Goal: Task Accomplishment & Management: Complete application form

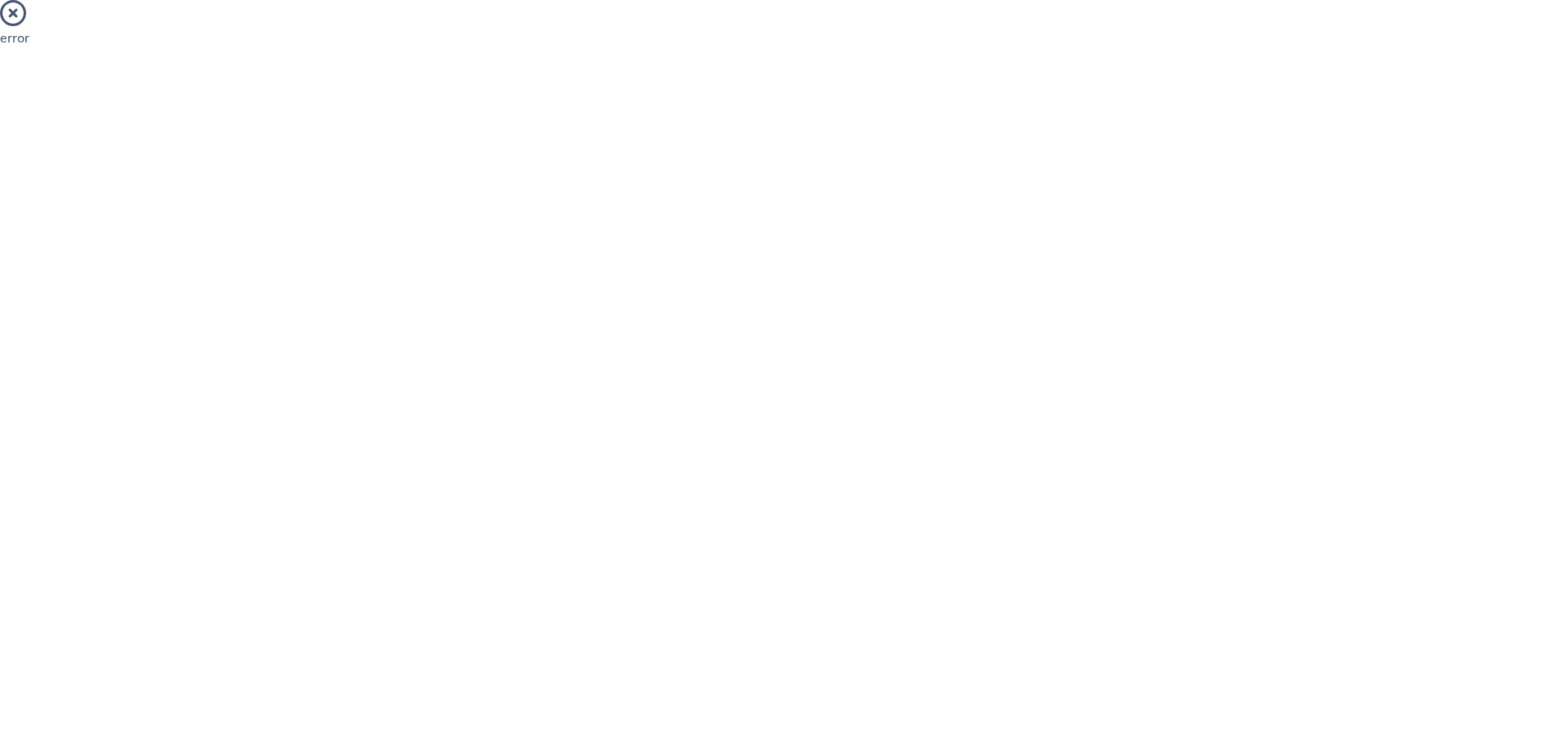
click at [619, 60] on html "error" at bounding box center [784, 30] width 1568 height 60
click at [15, 12] on icon at bounding box center [13, 13] width 26 height 26
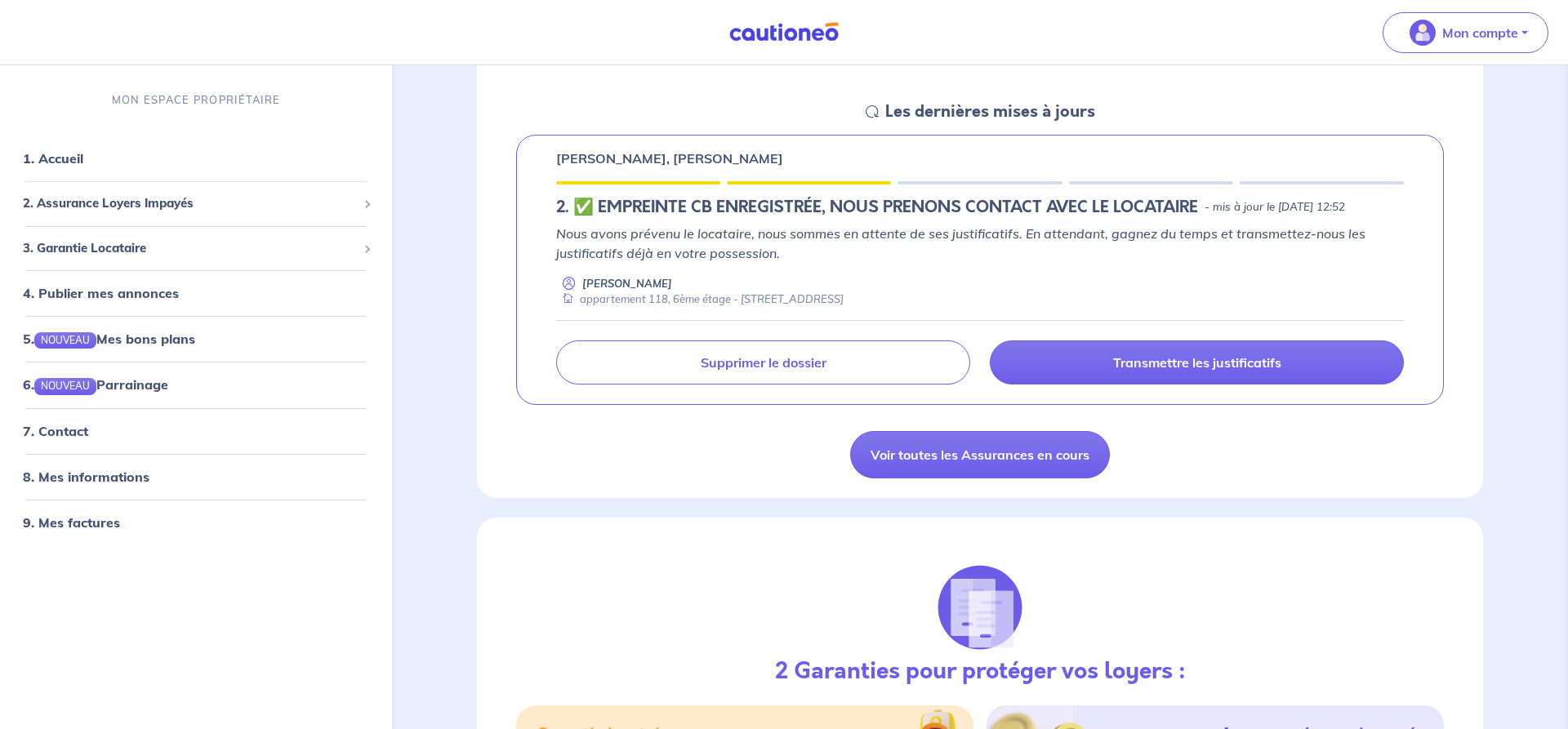
scroll to position [333, 0]
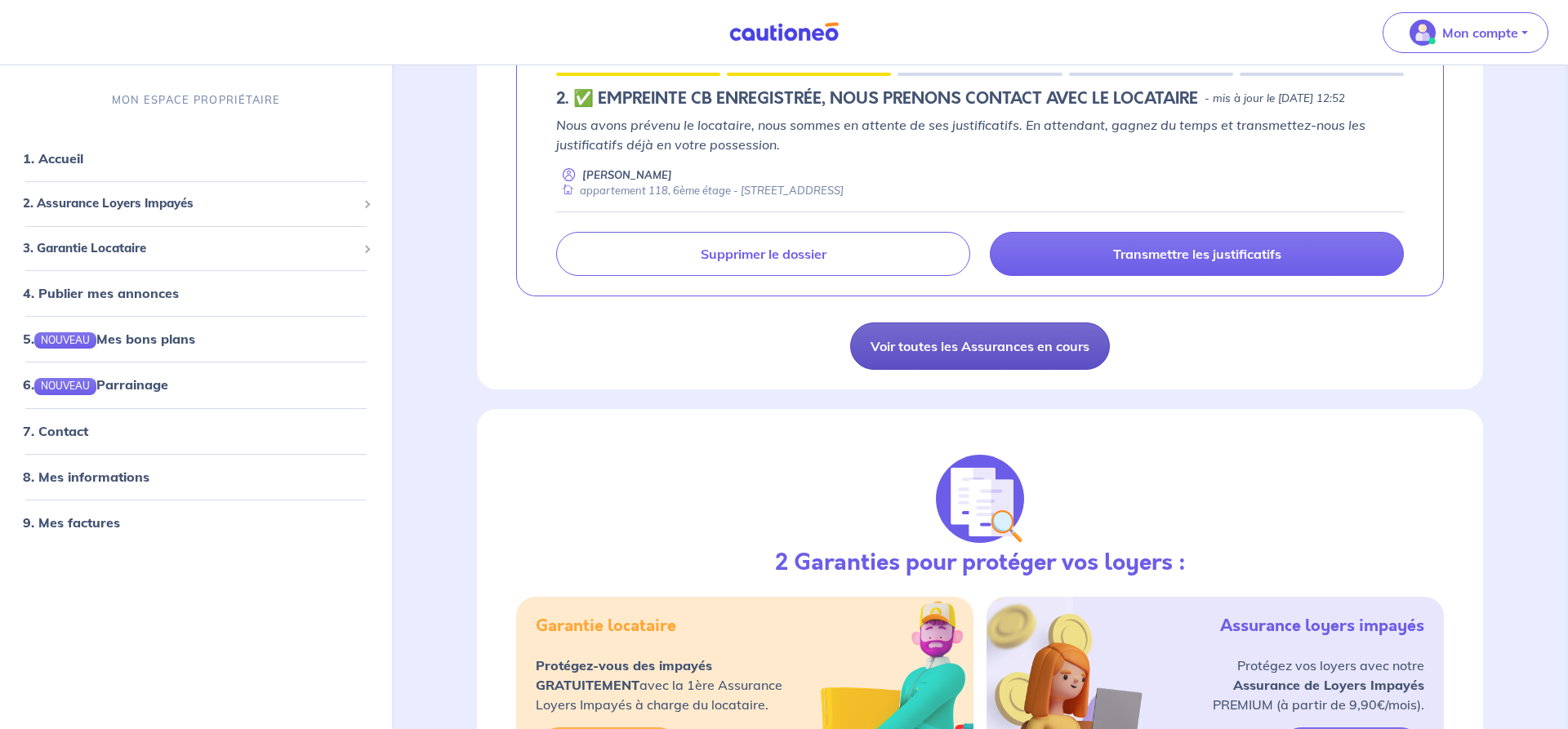
click at [1016, 370] on link "Voir toutes les Assurances en cours" at bounding box center [980, 345] width 260 height 48
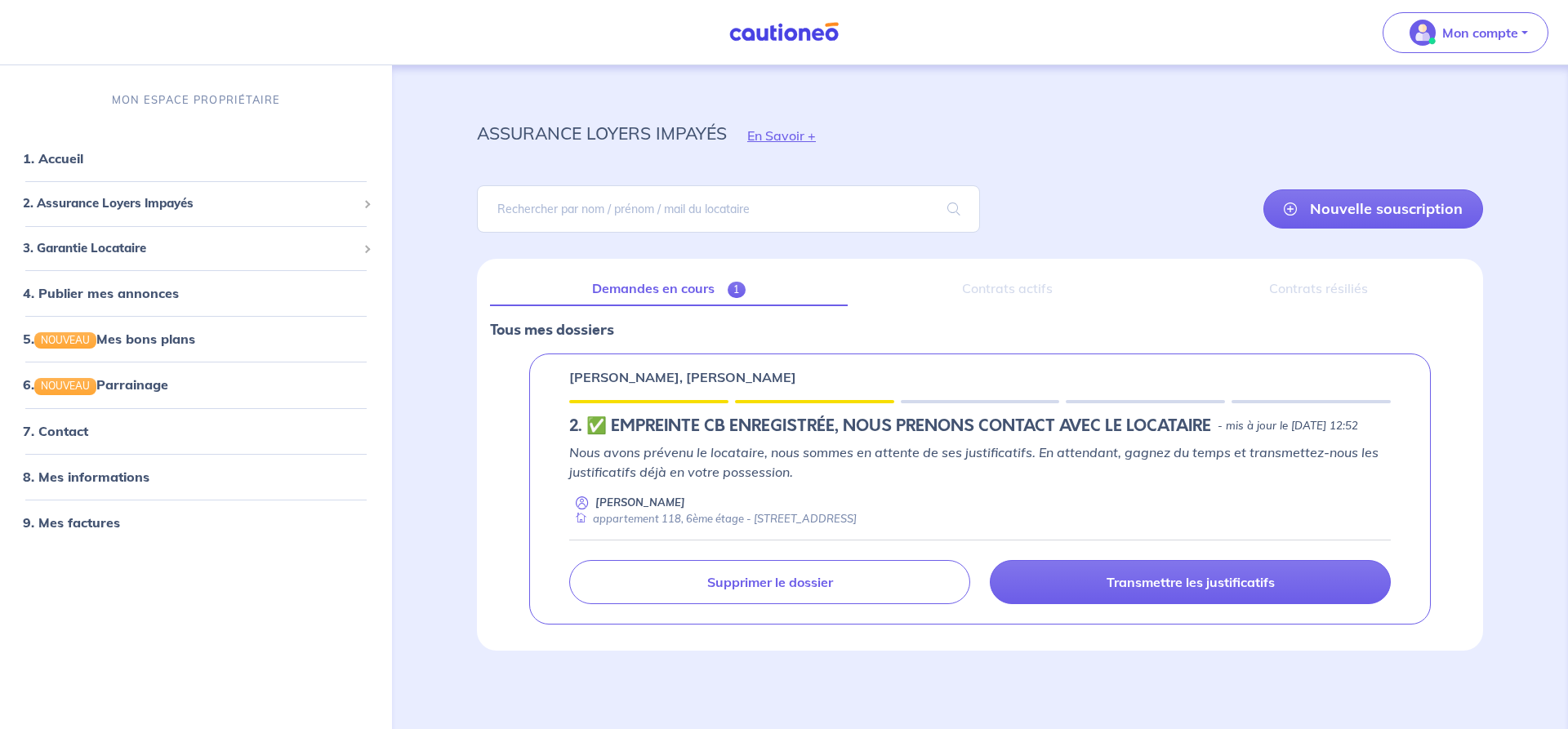
scroll to position [25, 0]
click at [139, 377] on link "6. NOUVEAU Parrainage" at bounding box center [94, 385] width 143 height 16
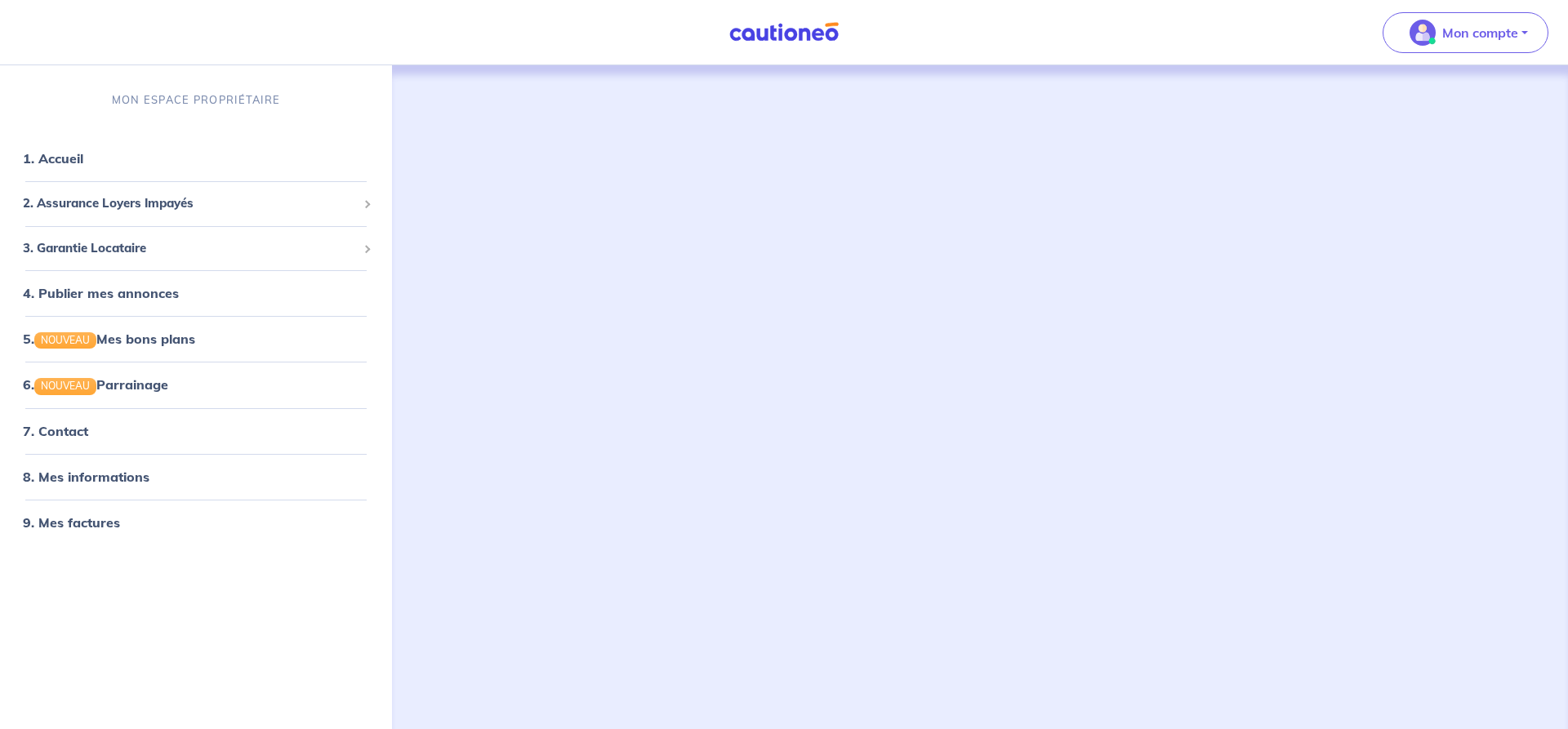
scroll to position [412, 0]
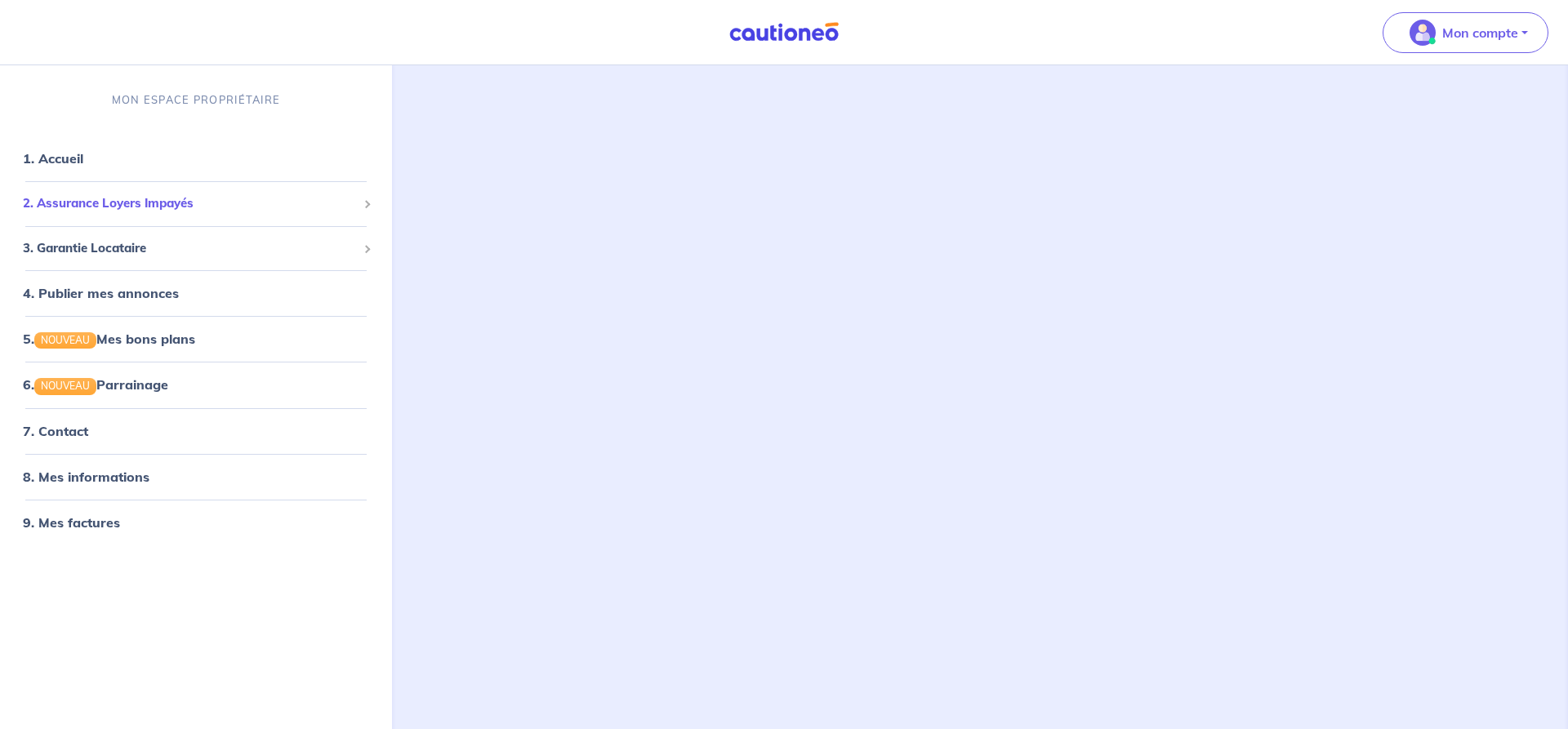
click at [147, 204] on span "2. Assurance Loyers Impayés" at bounding box center [189, 204] width 334 height 19
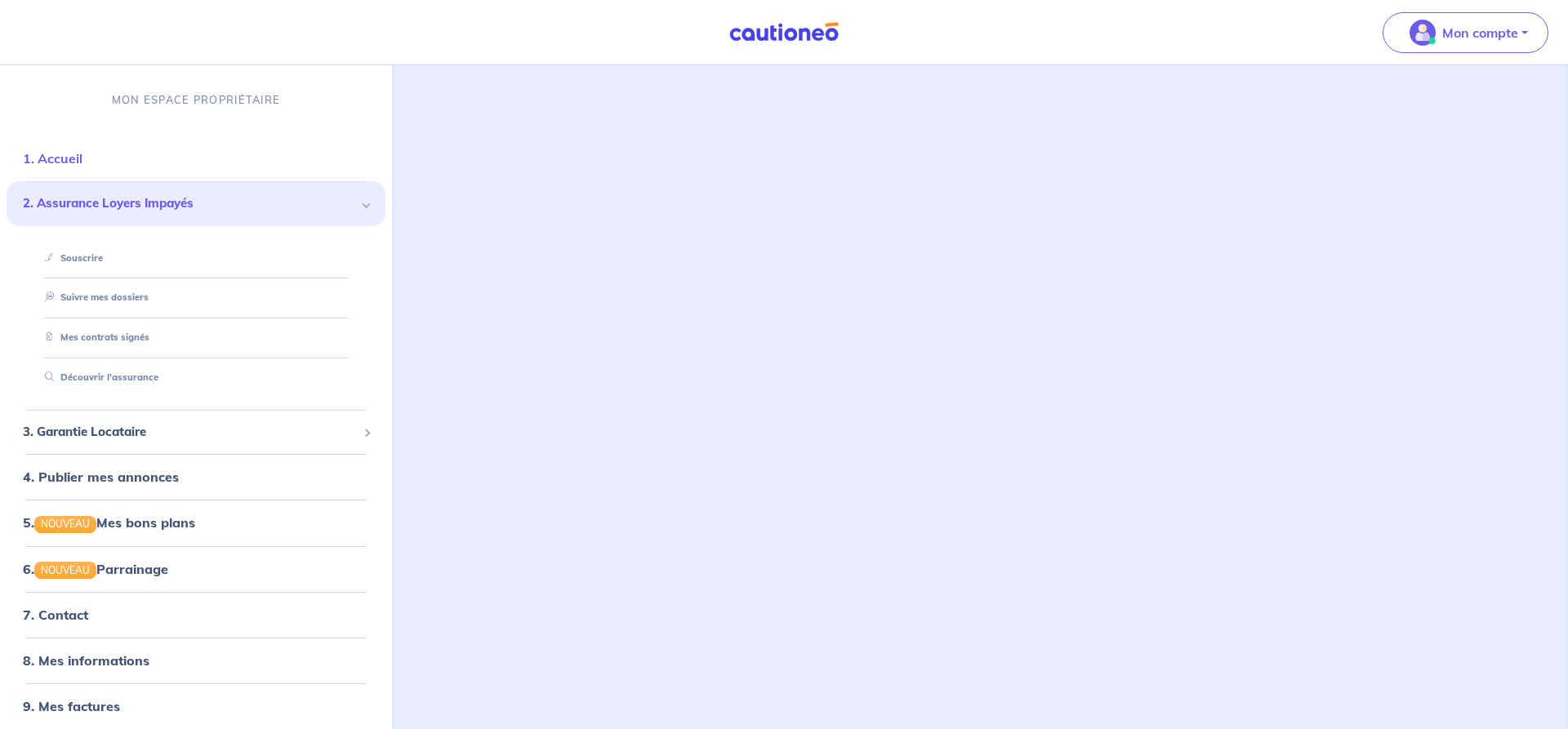
click at [82, 167] on link "1. Accueil" at bounding box center [52, 158] width 60 height 16
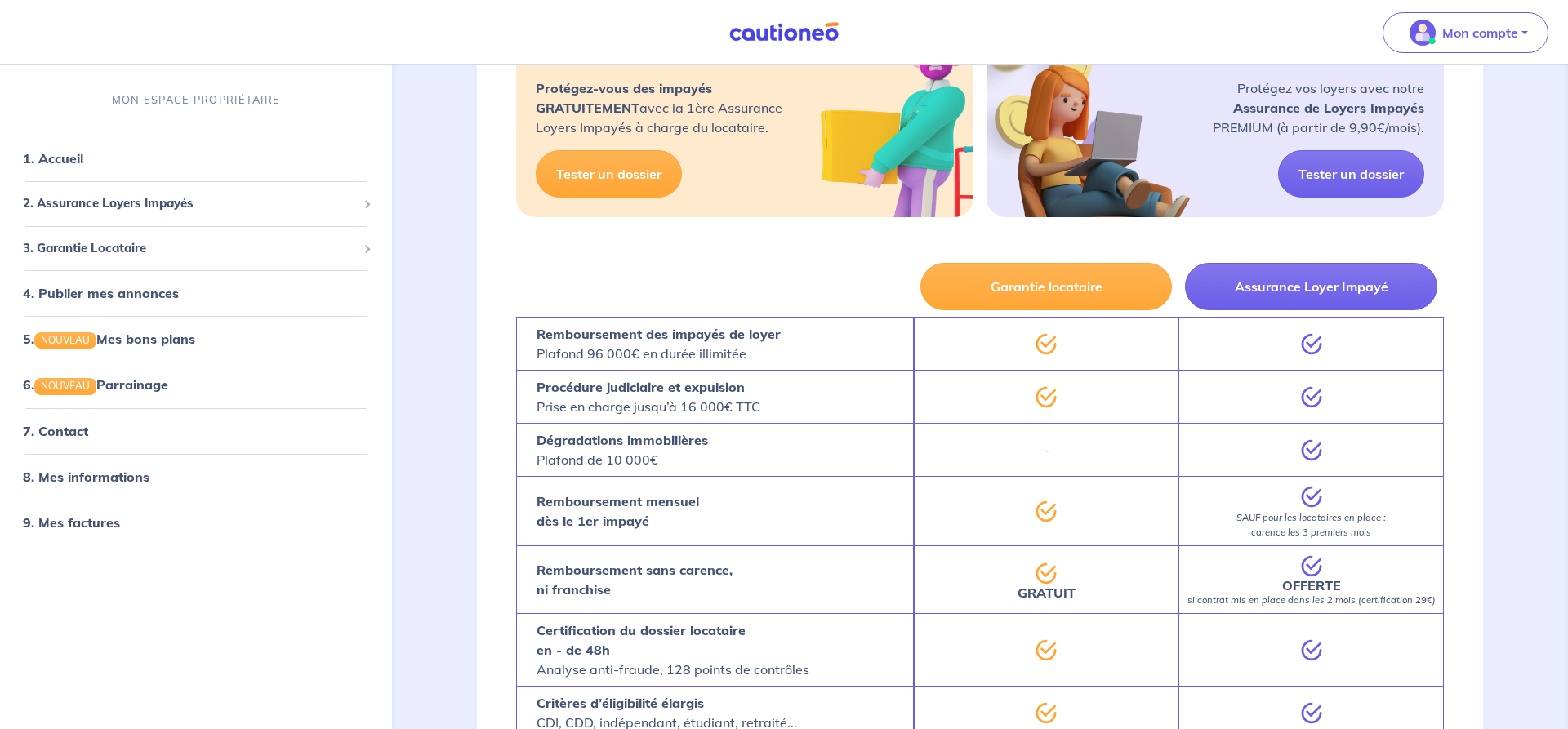
scroll to position [999, 0]
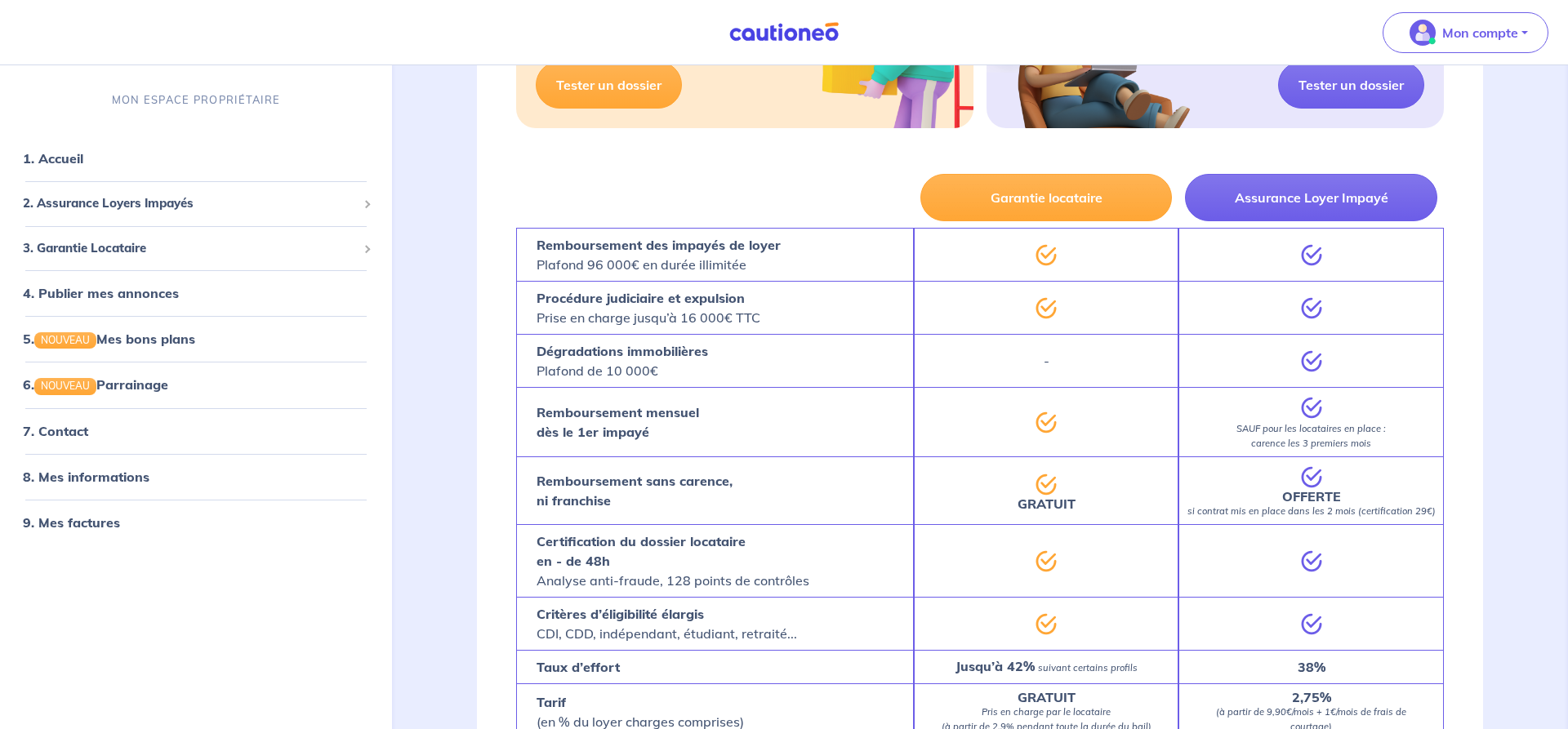
click at [1462, 493] on div "Garantie locataire Assurance Loyer Impayé Remboursement des impayés de loyer Pl…" at bounding box center [980, 475] width 1006 height 616
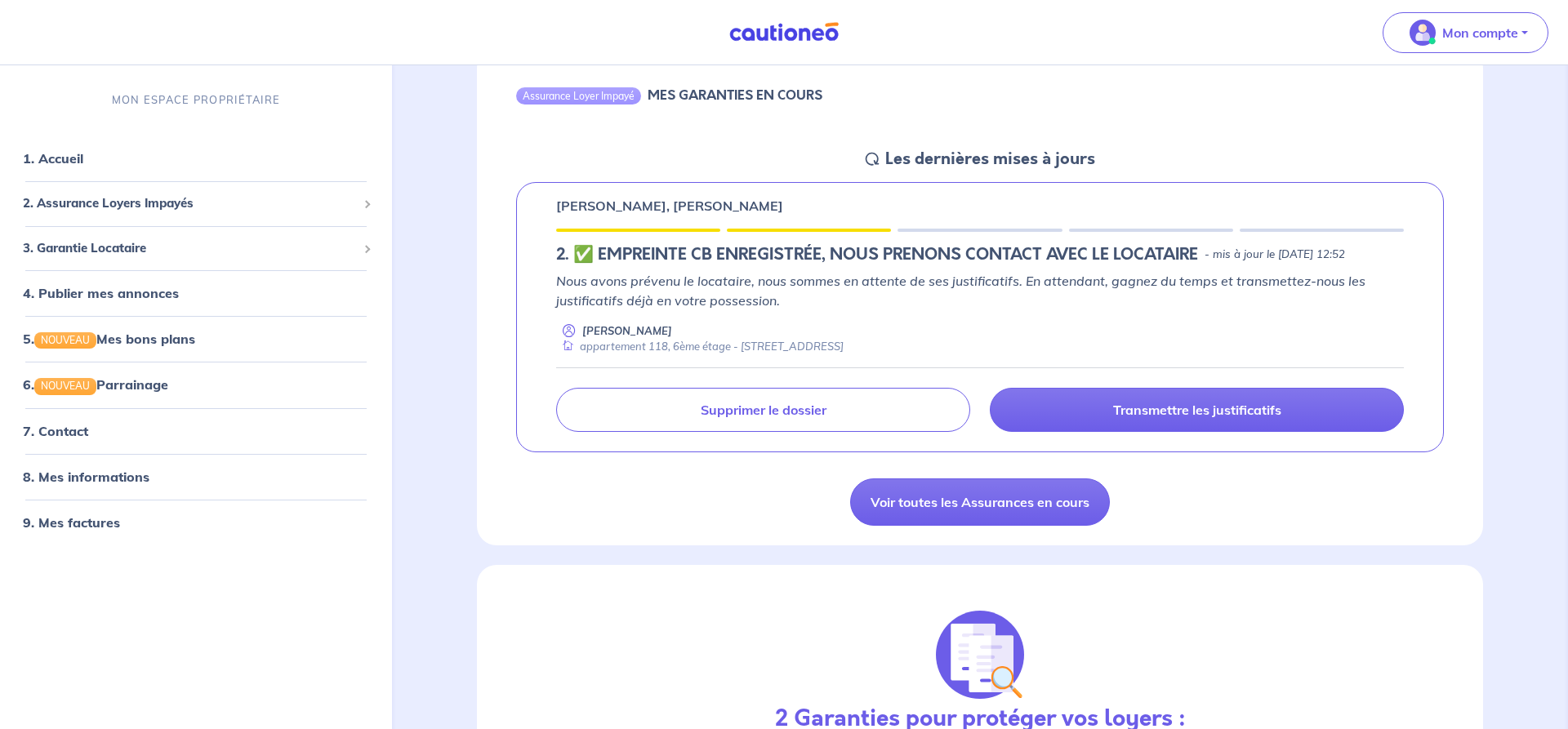
scroll to position [333, 0]
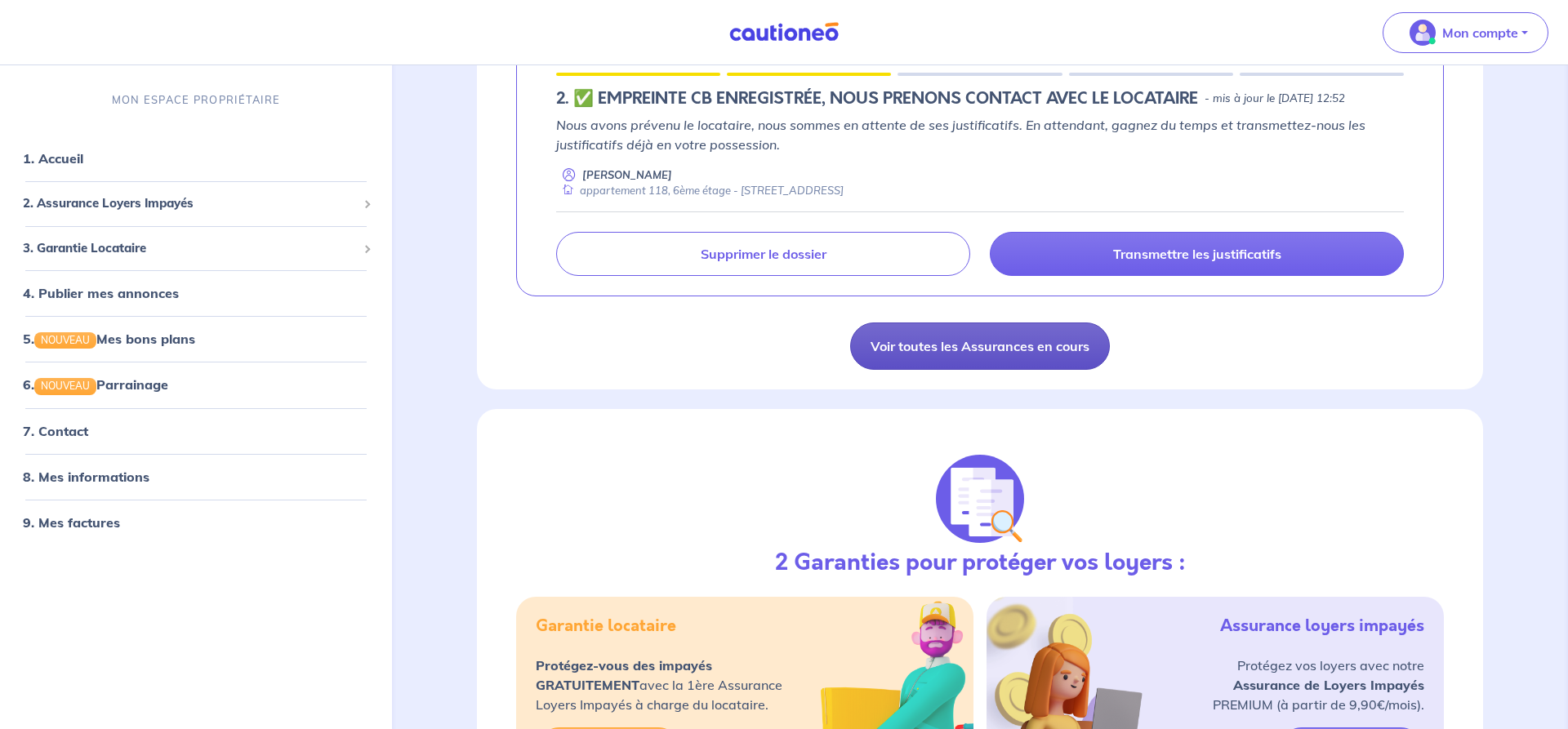
click at [990, 370] on link "Voir toutes les Assurances en cours" at bounding box center [980, 345] width 260 height 48
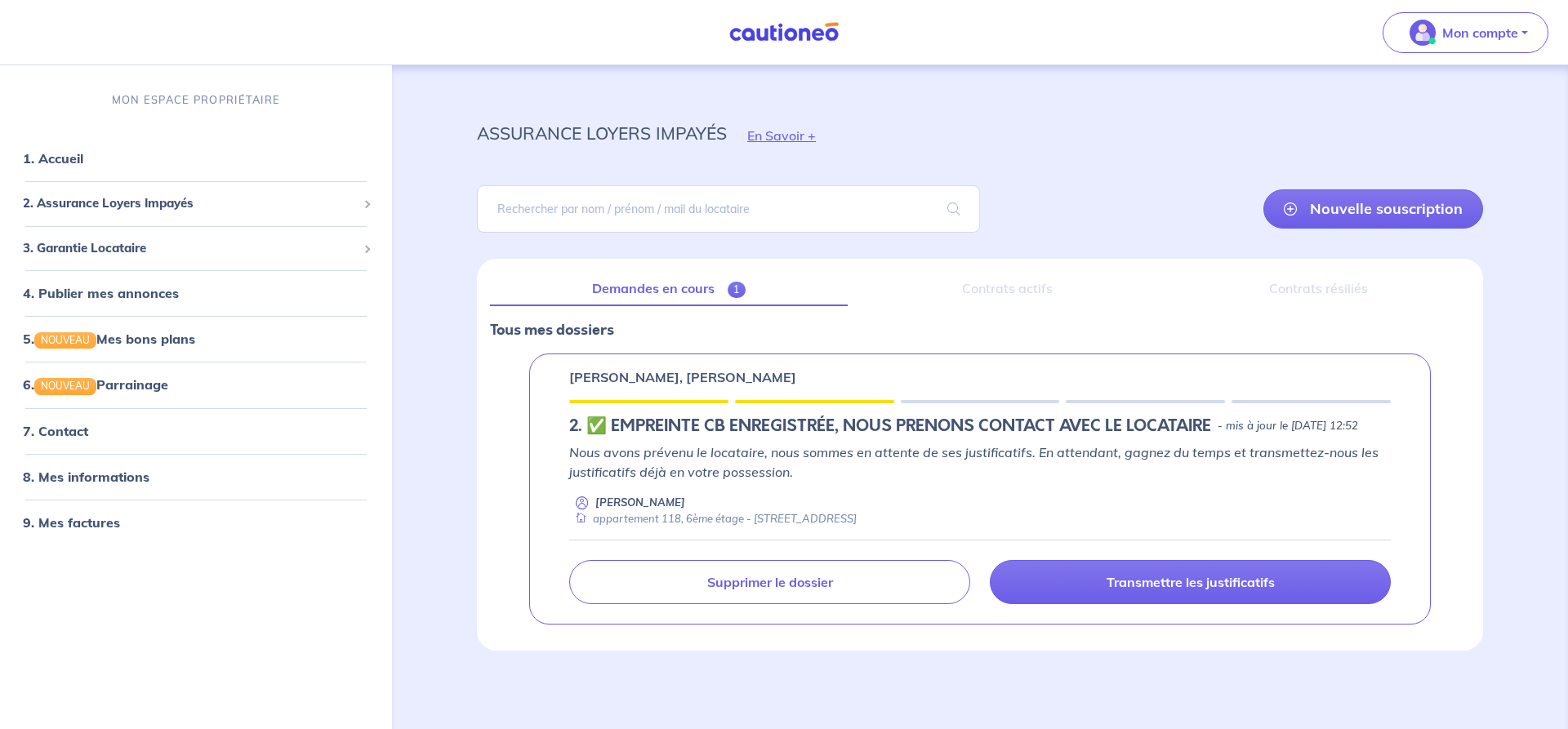
scroll to position [25, 0]
click at [121, 295] on link "4. Publier mes annonces" at bounding box center [98, 293] width 151 height 16
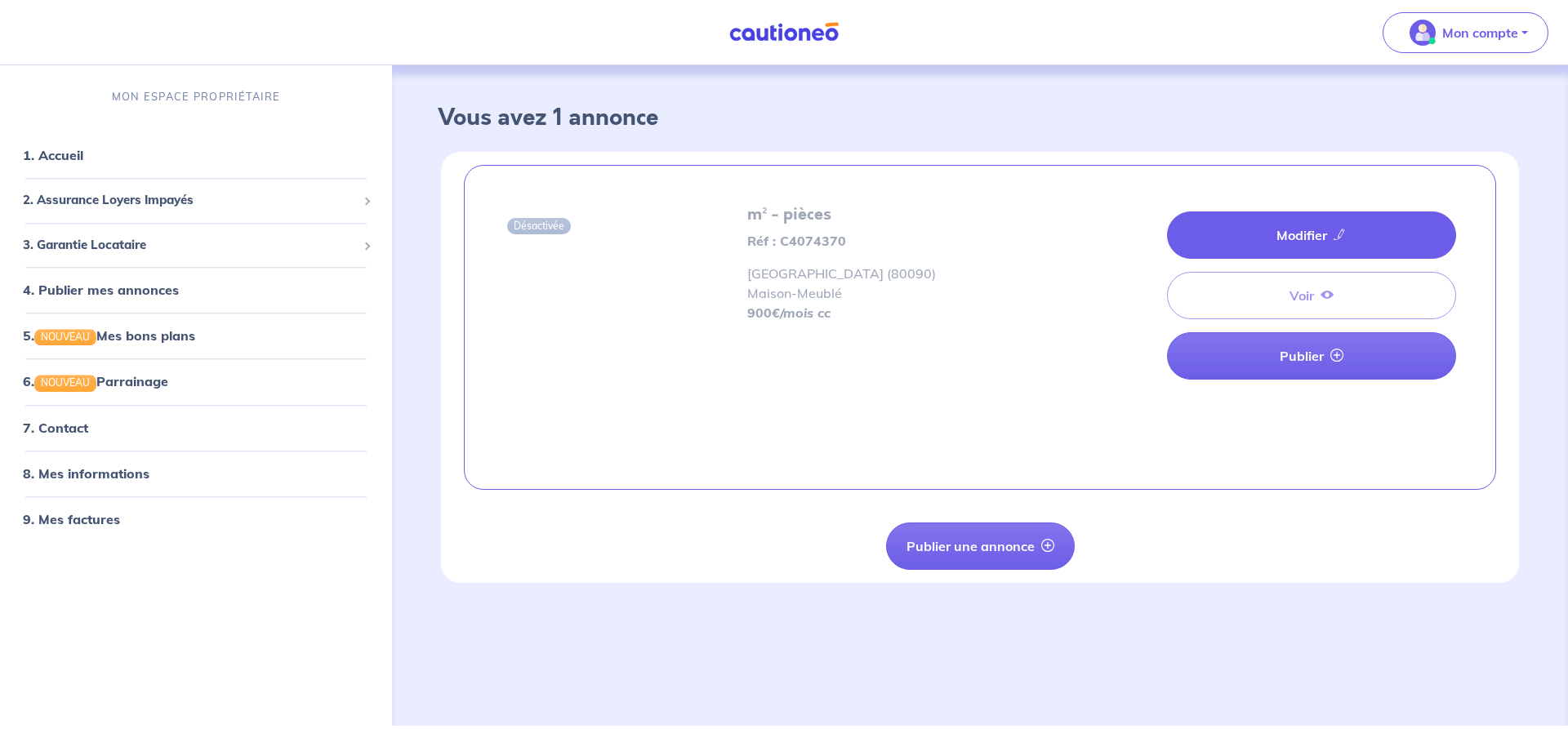
click at [1301, 219] on link "Modifier" at bounding box center [1311, 235] width 289 height 48
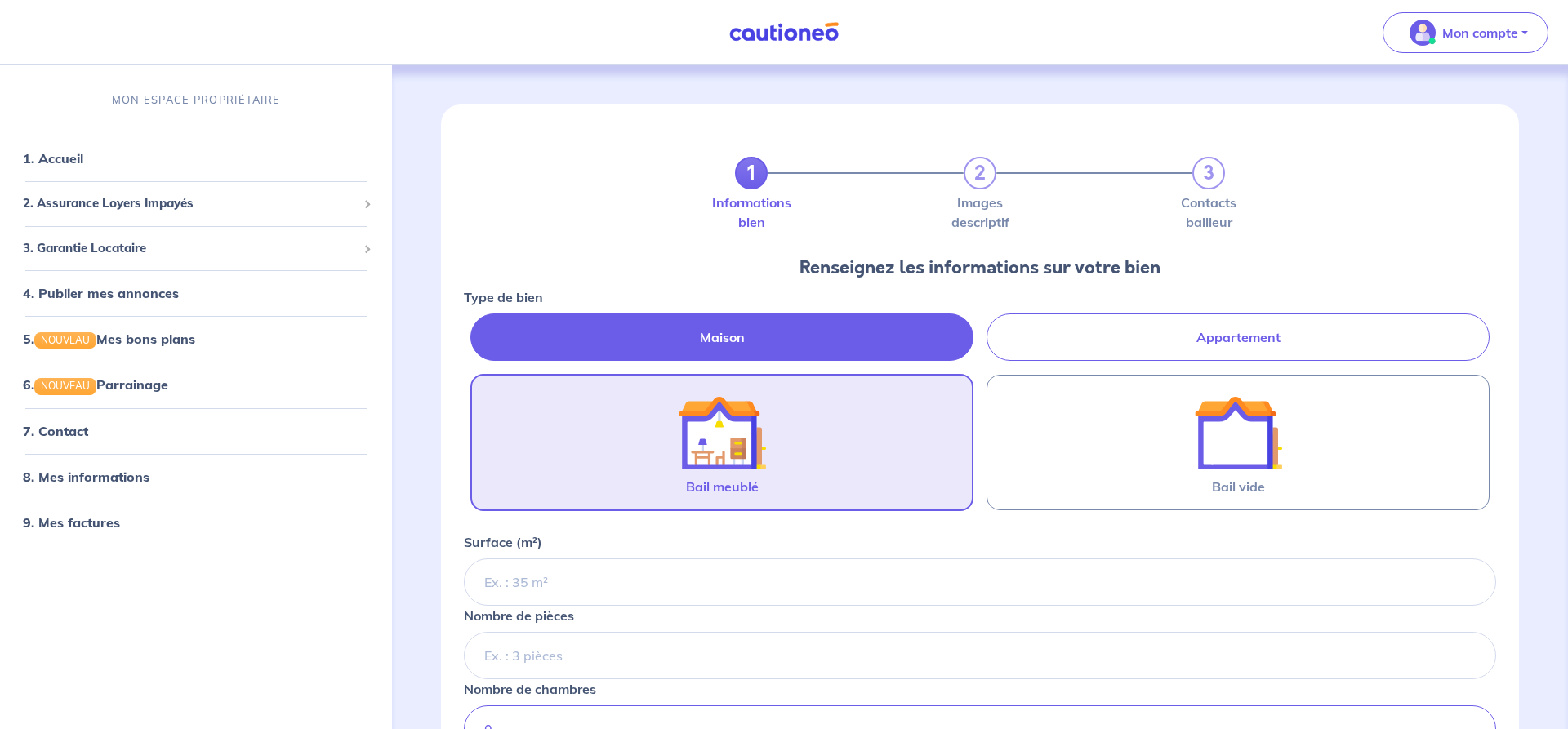
click at [1208, 340] on label "Appartement" at bounding box center [1238, 337] width 503 height 48
click at [474, 324] on input "Appartement" at bounding box center [469, 319] width 10 height 10
radio input "true"
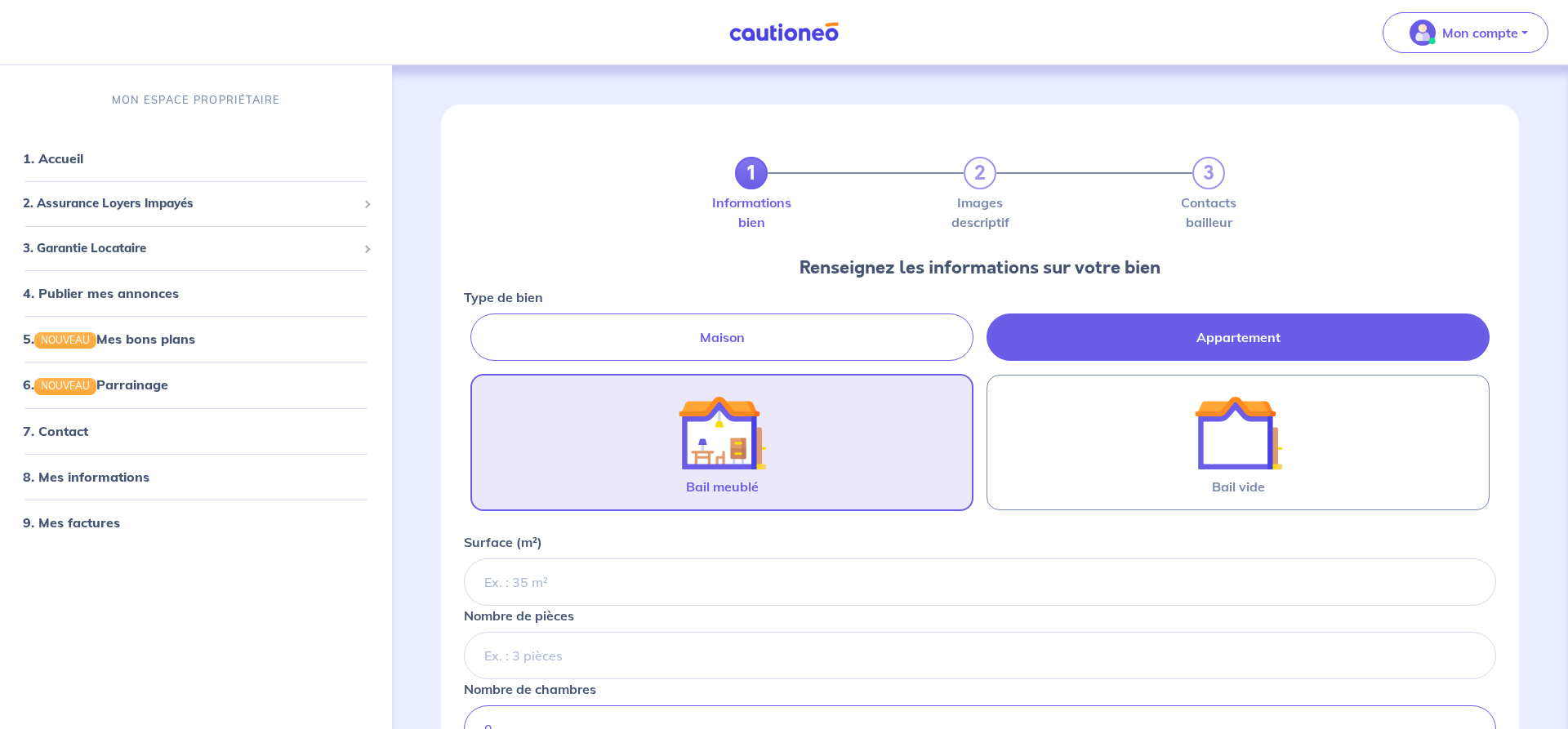
click at [825, 460] on label "Bail meublé" at bounding box center [721, 442] width 503 height 137
click at [0, 0] on input "Bail meublé" at bounding box center [0, 0] width 0 height 0
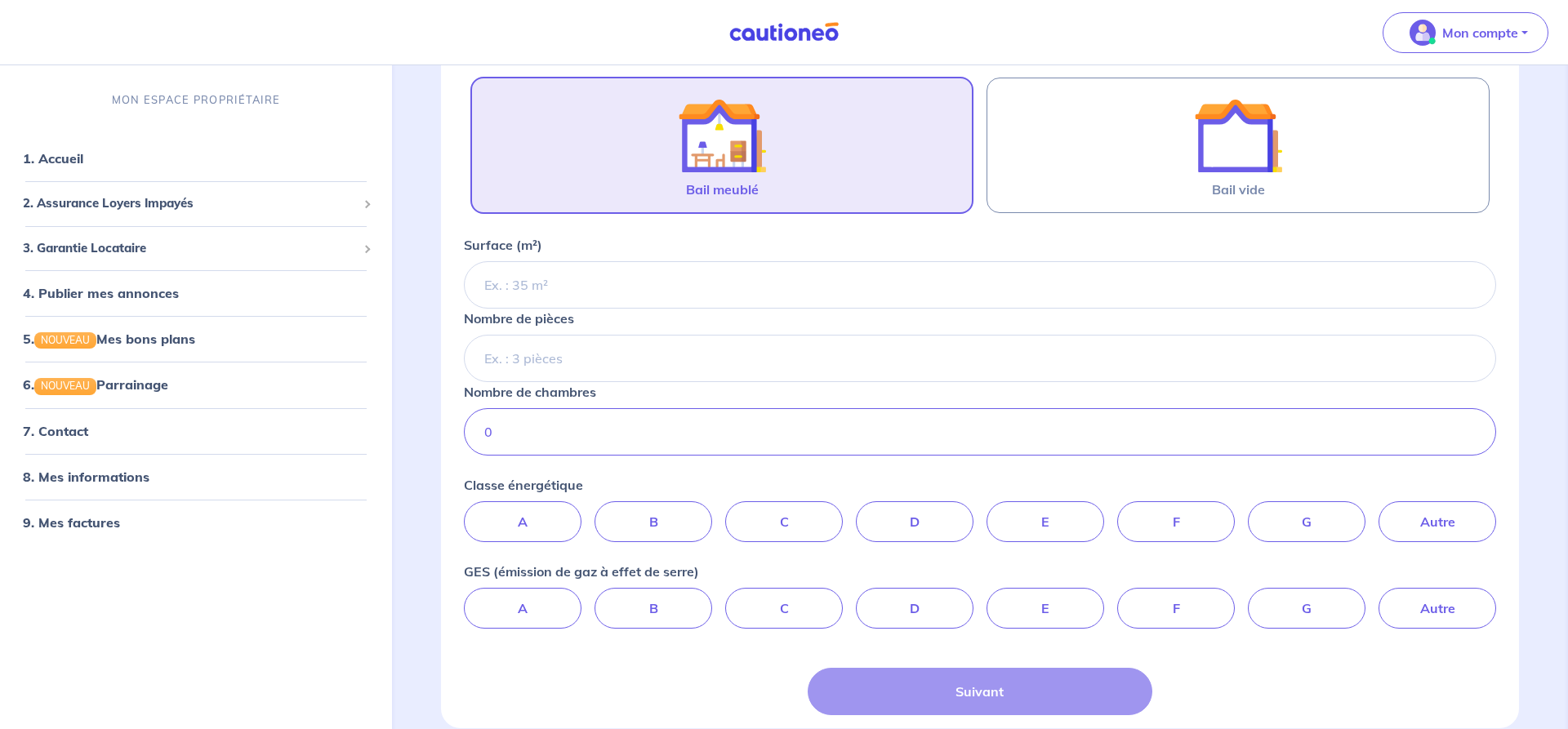
scroll to position [375, 0]
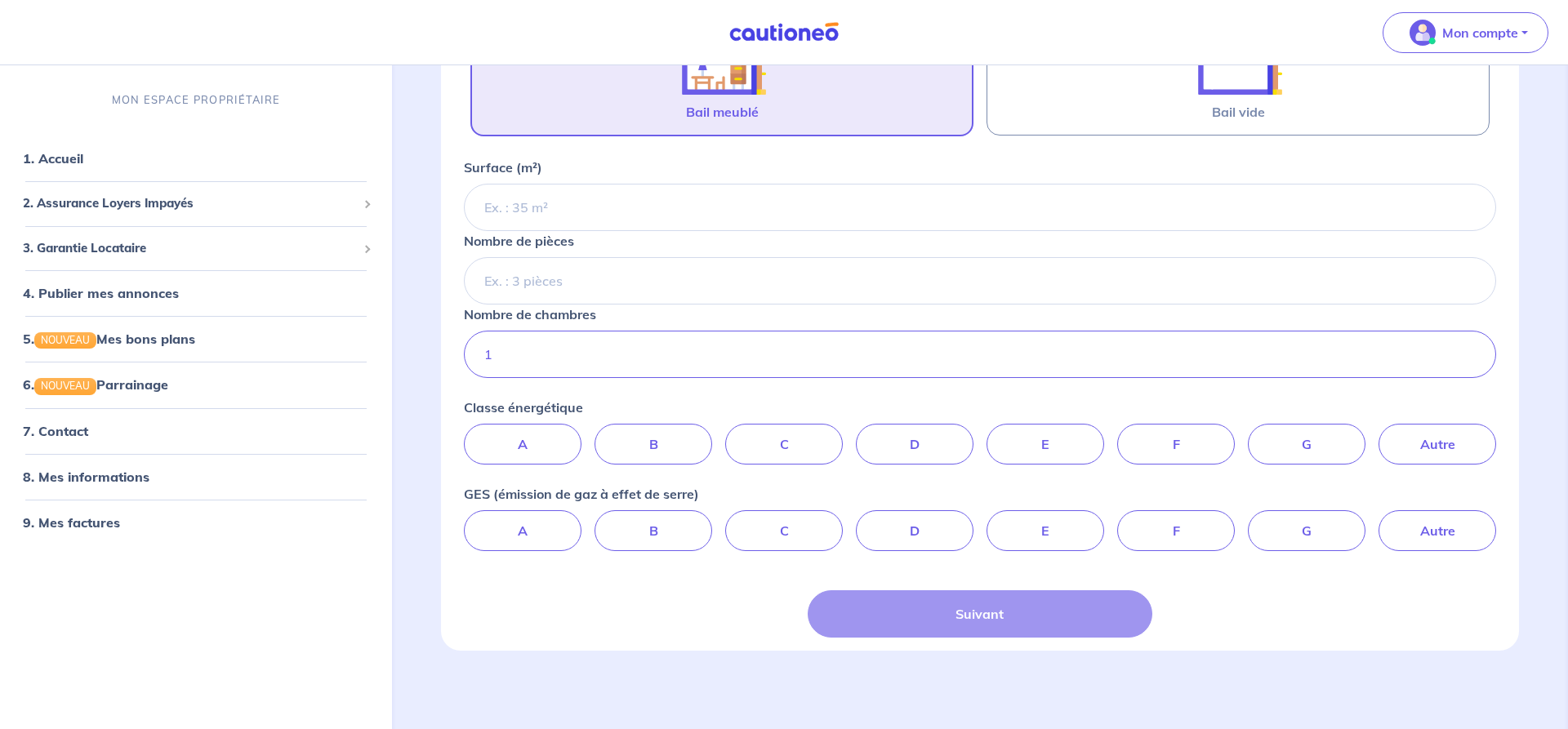
click at [1472, 350] on input "1" at bounding box center [980, 354] width 1032 height 48
click at [1471, 350] on input "2" at bounding box center [980, 354] width 1032 height 48
type input "3"
click at [1471, 350] on input "3" at bounding box center [980, 354] width 1032 height 48
click at [708, 213] on input "Surface (m²)" at bounding box center [980, 207] width 1032 height 48
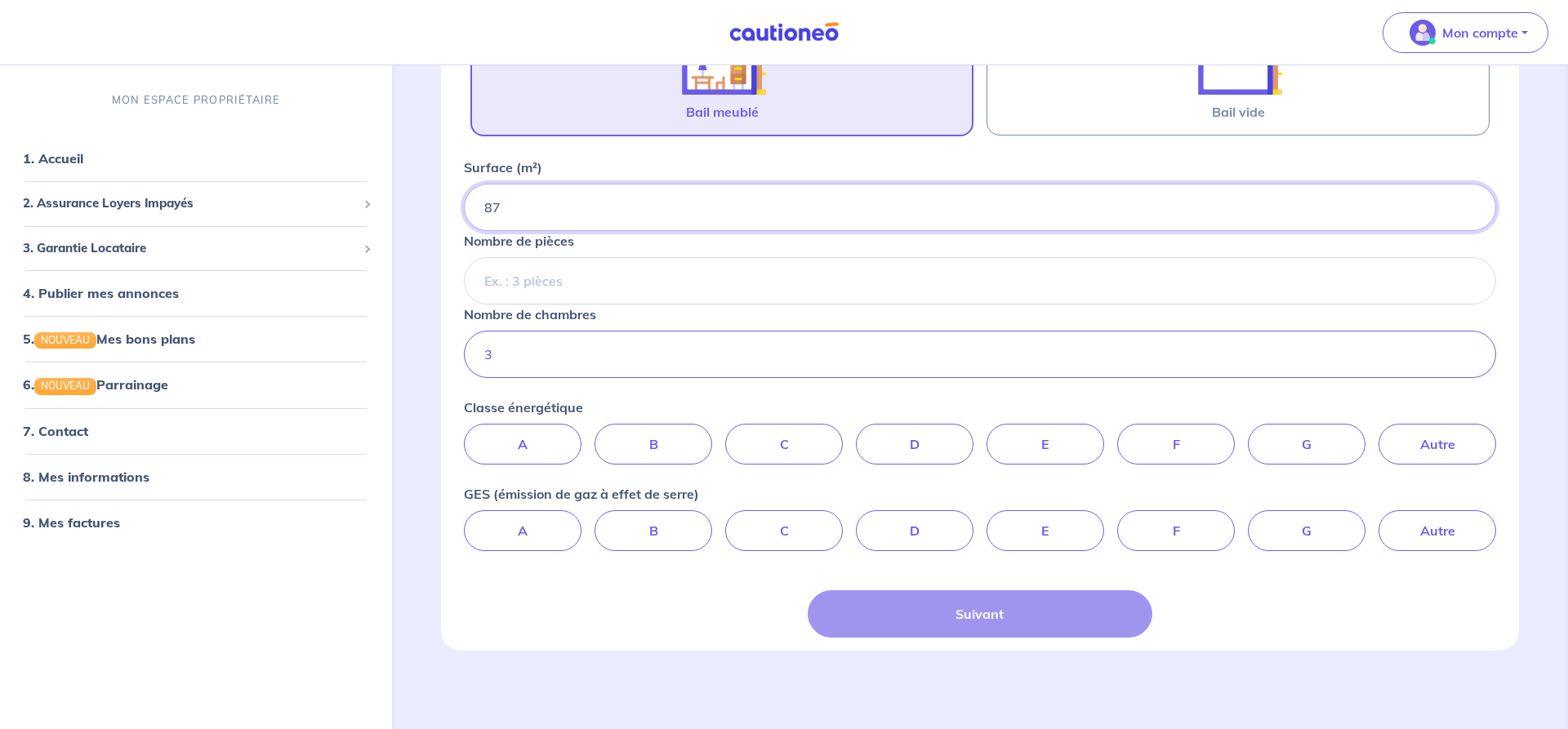
type input "87"
click at [767, 300] on input "Nombre de pièces" at bounding box center [980, 281] width 1032 height 48
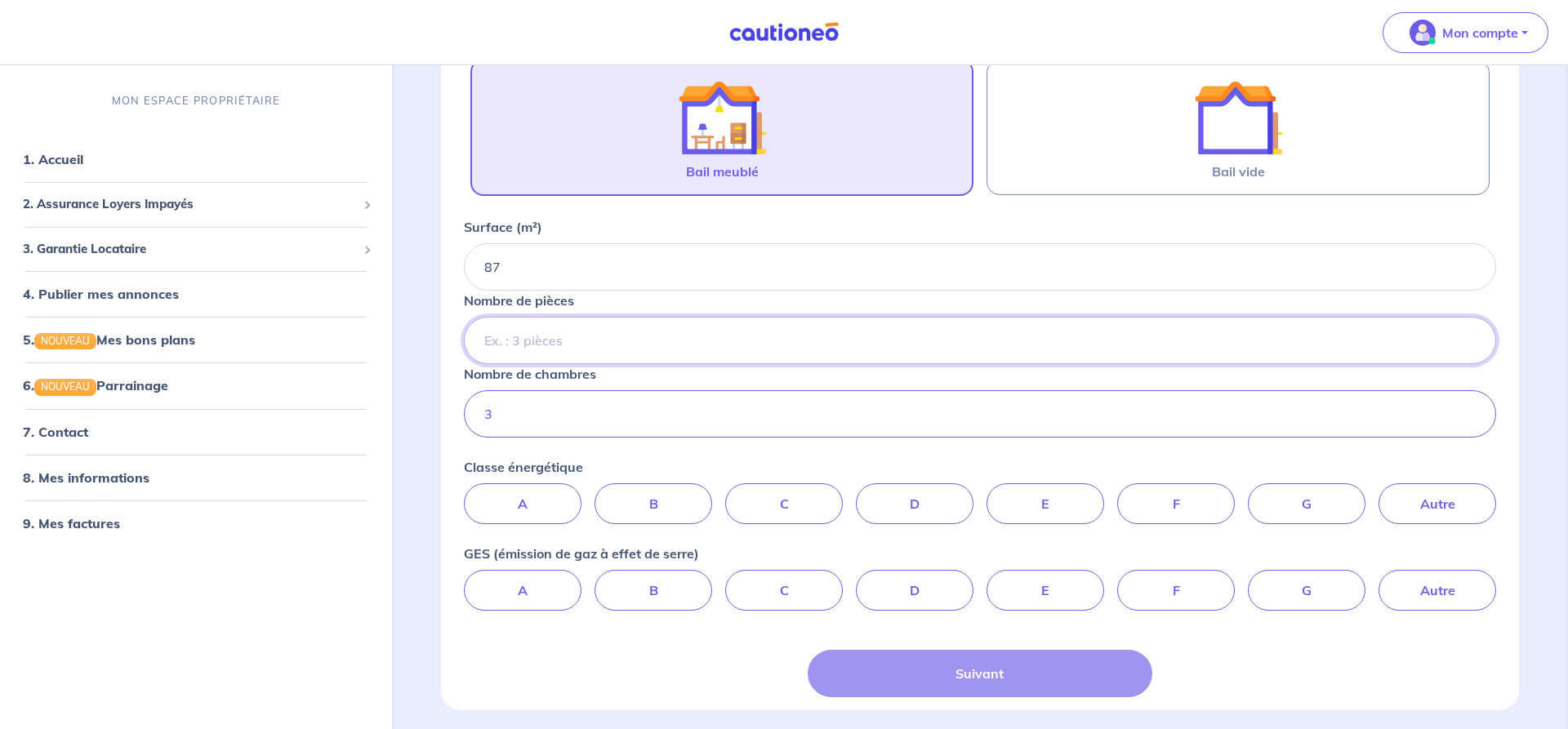
scroll to position [291, 0]
